Goal: Task Accomplishment & Management: Complete application form

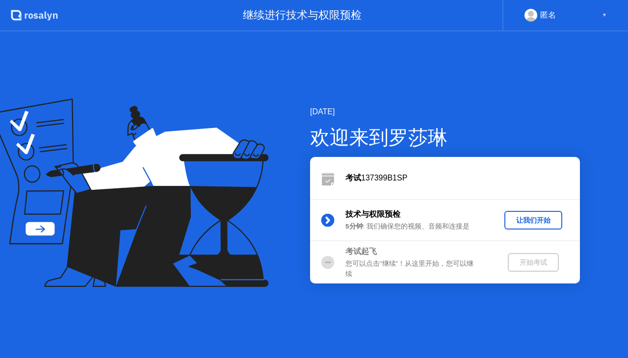
click at [520, 217] on div "让我们开始" at bounding box center [533, 220] width 50 height 9
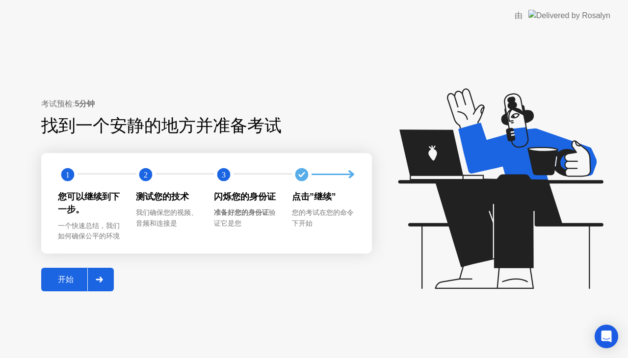
click at [100, 277] on icon at bounding box center [99, 280] width 7 height 6
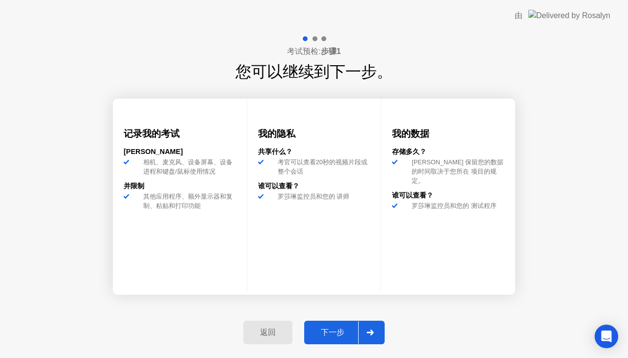
click at [338, 328] on div "下一步" at bounding box center [332, 333] width 51 height 10
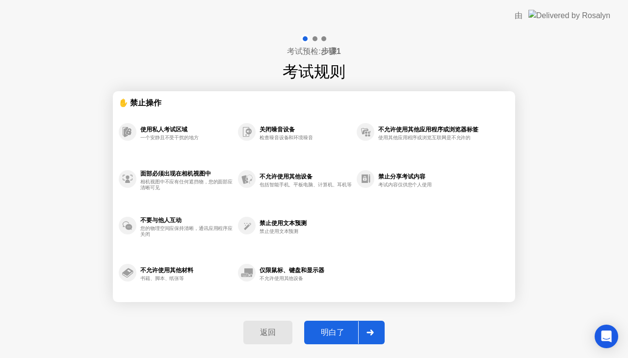
click at [334, 328] on div "明白了" at bounding box center [332, 333] width 51 height 10
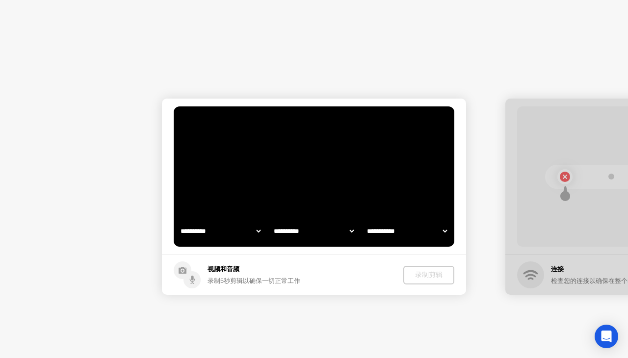
select select "**********"
select select "*******"
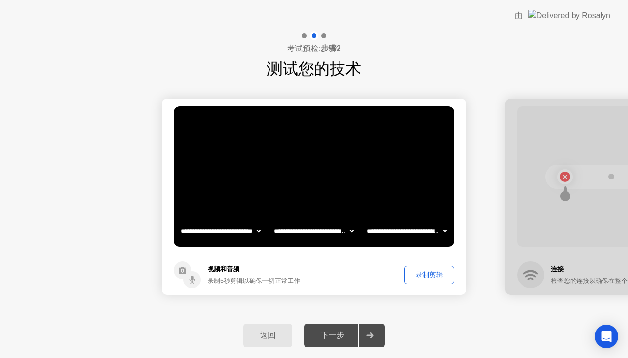
click at [444, 269] on button "录制剪辑" at bounding box center [429, 275] width 50 height 19
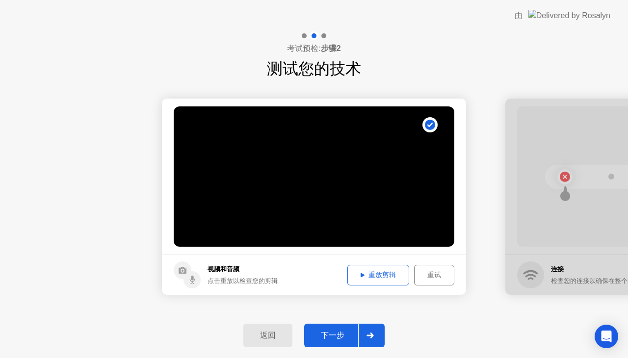
click at [354, 267] on button "重放剪辑" at bounding box center [378, 275] width 62 height 21
click at [357, 334] on div "下一步" at bounding box center [332, 336] width 51 height 10
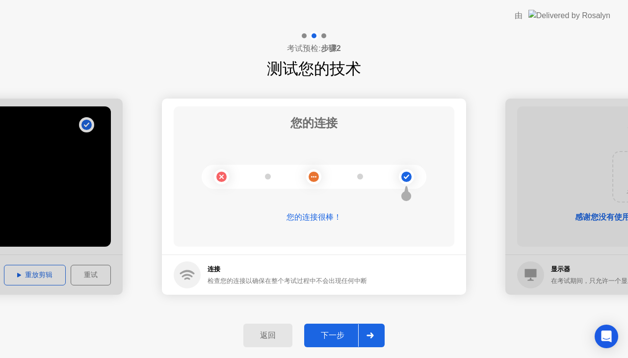
click at [332, 329] on button "下一步" at bounding box center [344, 336] width 80 height 24
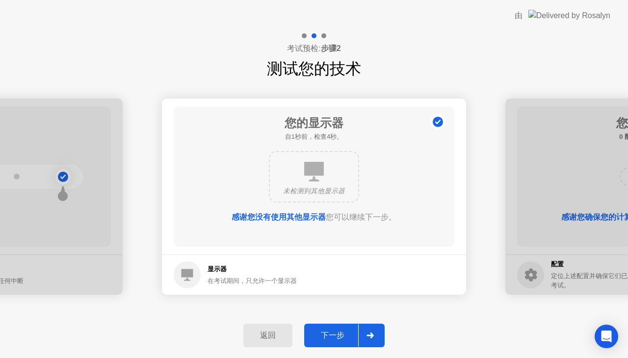
click at [332, 331] on div "下一步" at bounding box center [332, 336] width 51 height 10
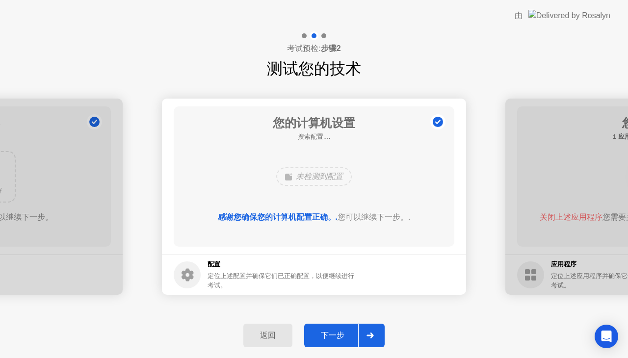
click at [332, 331] on div "下一步" at bounding box center [332, 336] width 51 height 10
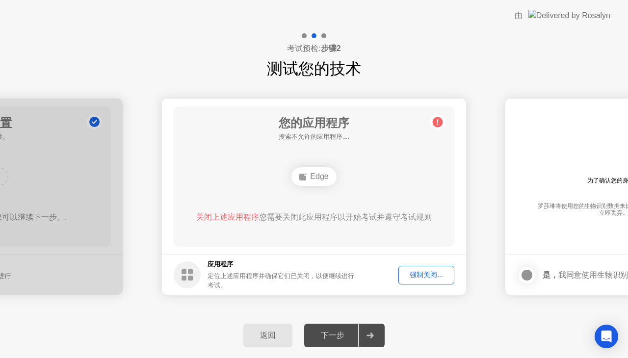
click at [332, 331] on div "下一步" at bounding box center [332, 336] width 51 height 10
click at [409, 270] on div "强制关闭..." at bounding box center [426, 274] width 49 height 9
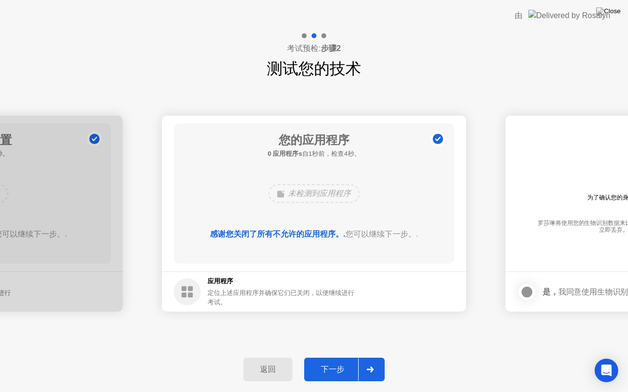
click at [352, 358] on div "返回 下一步" at bounding box center [314, 369] width 628 height 45
click at [343, 358] on div "下一步" at bounding box center [332, 370] width 51 height 10
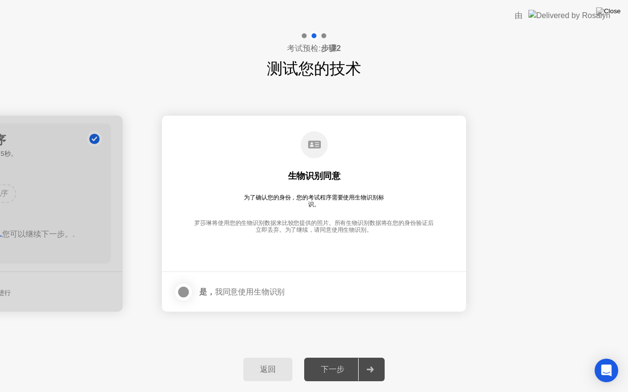
click at [182, 287] on div at bounding box center [184, 292] width 12 height 12
click at [365, 358] on div "返回 下一步" at bounding box center [314, 369] width 628 height 45
click at [354, 358] on button "下一步" at bounding box center [344, 370] width 80 height 24
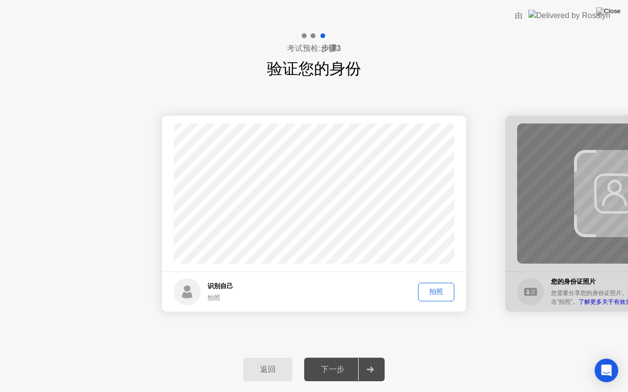
click at [432, 290] on div "拍照" at bounding box center [435, 291] width 29 height 9
click at [365, 358] on div at bounding box center [370, 370] width 24 height 23
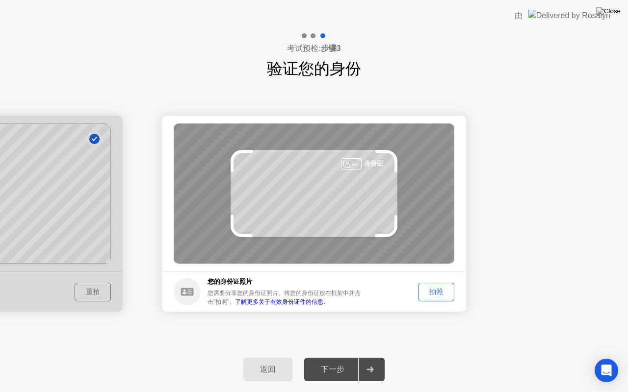
click at [338, 358] on div "下一步" at bounding box center [332, 370] width 51 height 10
click at [439, 293] on div "拍照" at bounding box center [435, 291] width 29 height 9
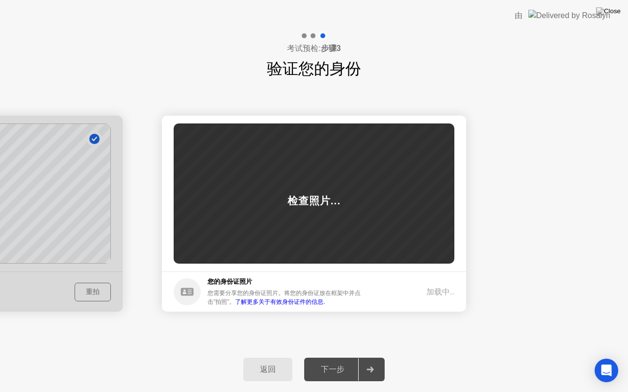
click at [426, 331] on div "成功 照片正确 识别自己 拍照 重拍 成功 照片正确 失败 照片不正确。 检查照片... 您的身份证照片 您需要分享您的身份证照片。将您的身份证放在框架中并点…" at bounding box center [314, 213] width 628 height 267
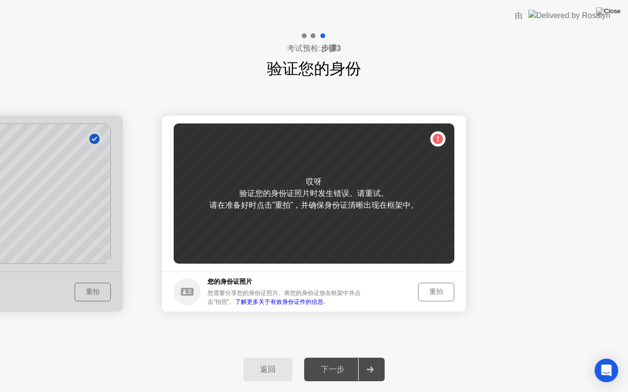
click at [427, 293] on div "重拍" at bounding box center [435, 291] width 29 height 9
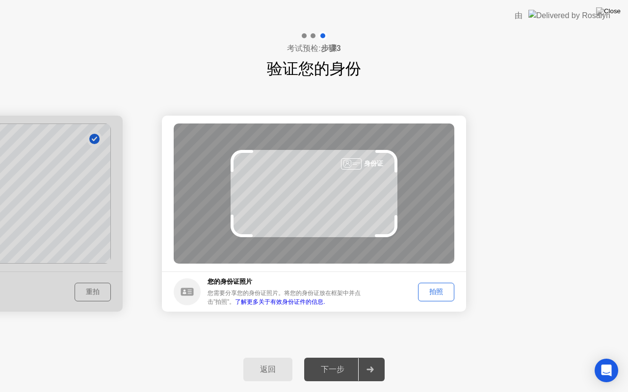
click at [358, 358] on div at bounding box center [370, 370] width 24 height 23
click at [447, 293] on div "拍照" at bounding box center [435, 291] width 29 height 9
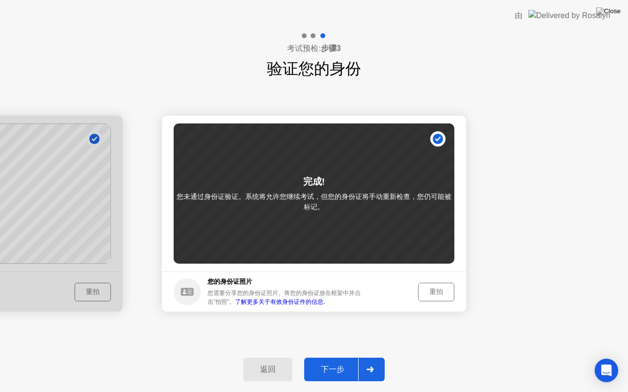
click at [359, 358] on div at bounding box center [370, 370] width 24 height 23
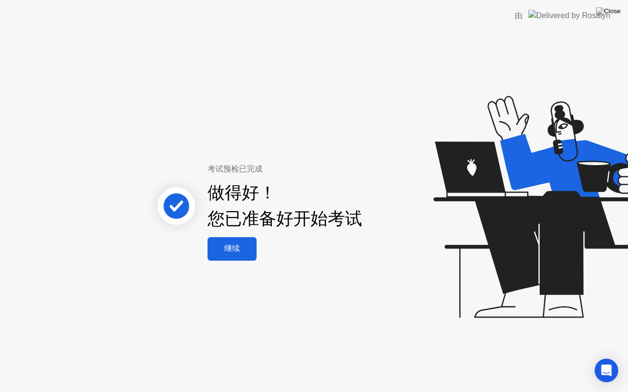
click at [242, 244] on div "继续" at bounding box center [231, 249] width 43 height 10
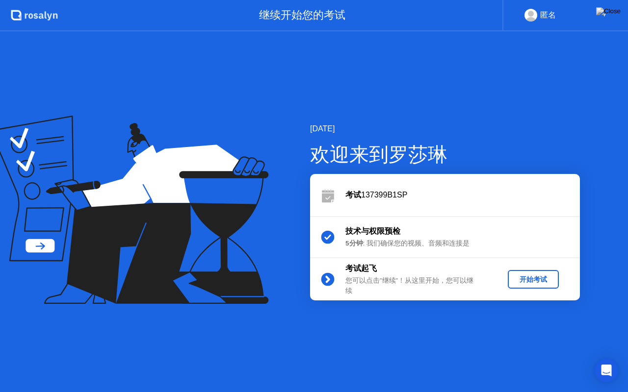
click at [510, 283] on button "开始考试" at bounding box center [533, 279] width 51 height 19
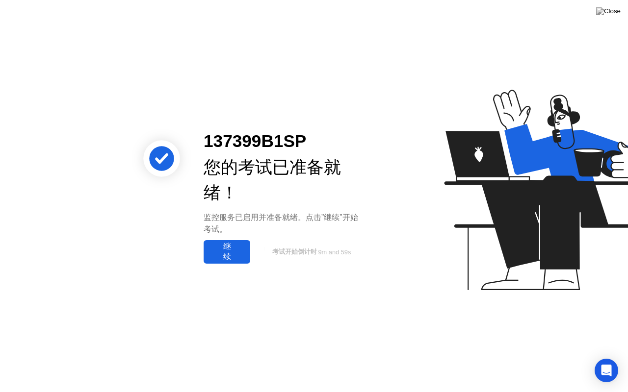
click at [217, 251] on div "继续" at bounding box center [227, 252] width 41 height 21
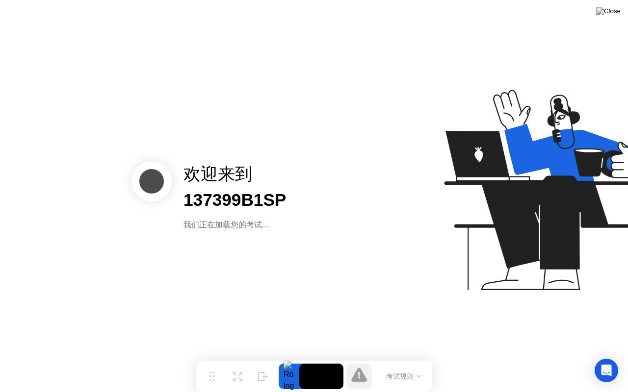
click at [407, 358] on button "考试规则" at bounding box center [403, 377] width 41 height 10
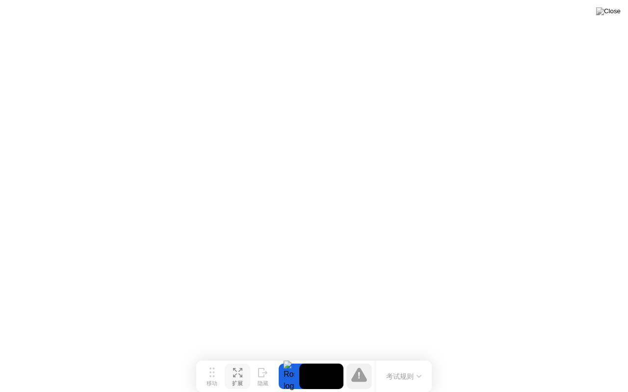
click at [240, 358] on div "扩展" at bounding box center [237, 384] width 11 height 7
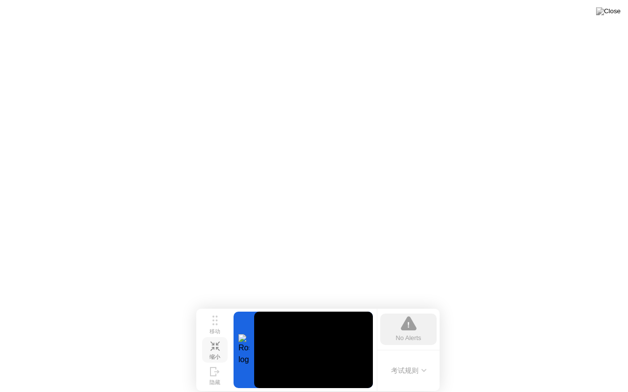
click at [217, 348] on icon at bounding box center [218, 349] width 4 height 4
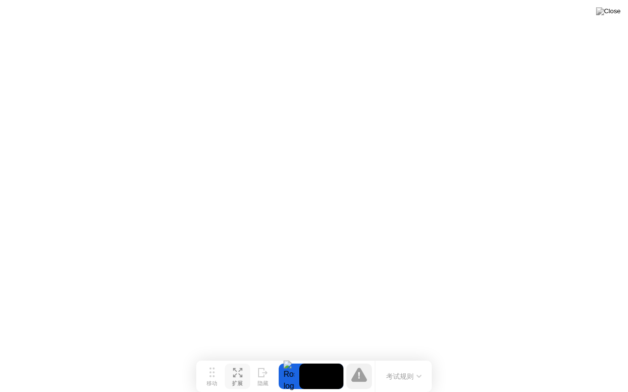
click at [408, 358] on div "考试规则" at bounding box center [403, 376] width 57 height 31
click at [410, 358] on button "考试规则" at bounding box center [403, 377] width 41 height 10
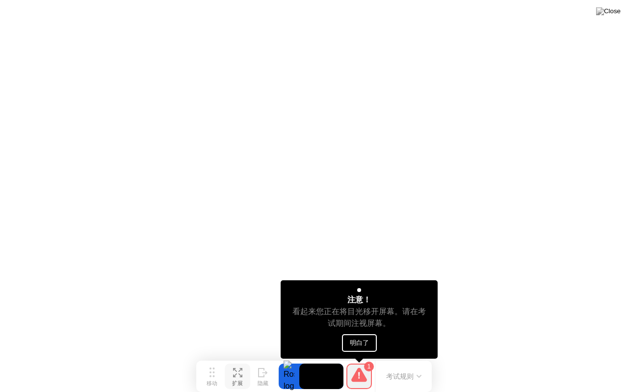
click at [350, 340] on button "明白了" at bounding box center [359, 344] width 35 height 18
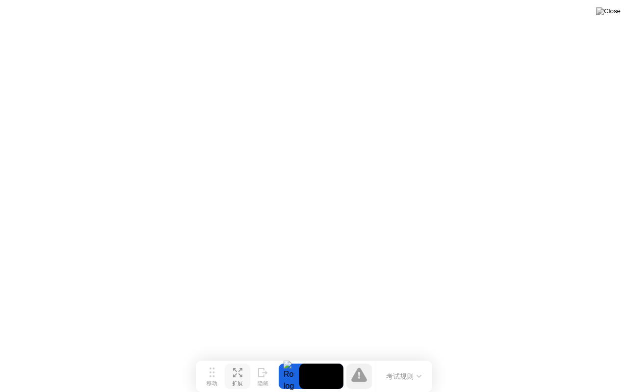
drag, startPoint x: 336, startPoint y: 378, endPoint x: 337, endPoint y: 392, distance: 13.8
click at [337, 358] on div "移动 扩展 隐藏 考试规则" at bounding box center [313, 376] width 235 height 31
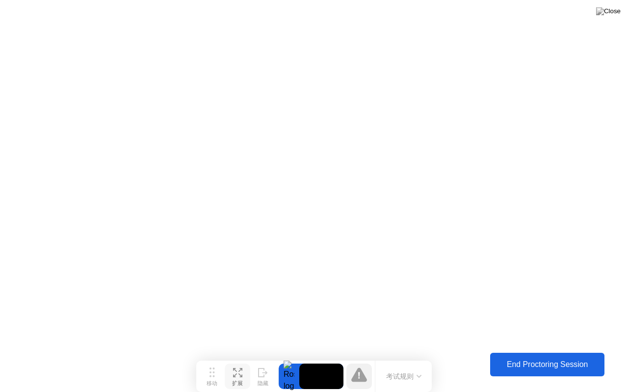
click at [540, 358] on div "End Proctoring Session" at bounding box center [547, 365] width 108 height 9
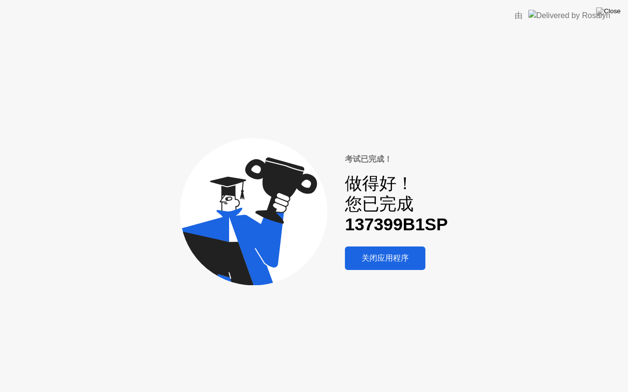
drag, startPoint x: 540, startPoint y: 370, endPoint x: 195, endPoint y: 116, distance: 428.7
click at [195, 116] on div "考试已完成！ 做得好！ 您已完成 137399B1SP 关闭应用程序" at bounding box center [314, 211] width 628 height 361
click at [354, 259] on div "关闭应用程序" at bounding box center [385, 259] width 75 height 10
